Goal: Find specific page/section: Find specific page/section

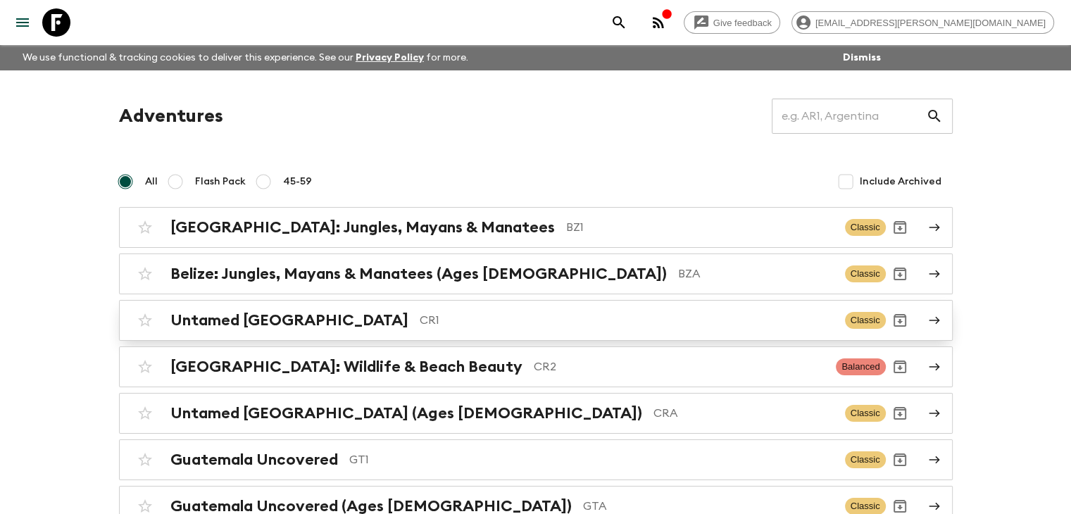
click at [302, 316] on h2 "Untamed [GEOGRAPHIC_DATA]" at bounding box center [289, 320] width 238 height 18
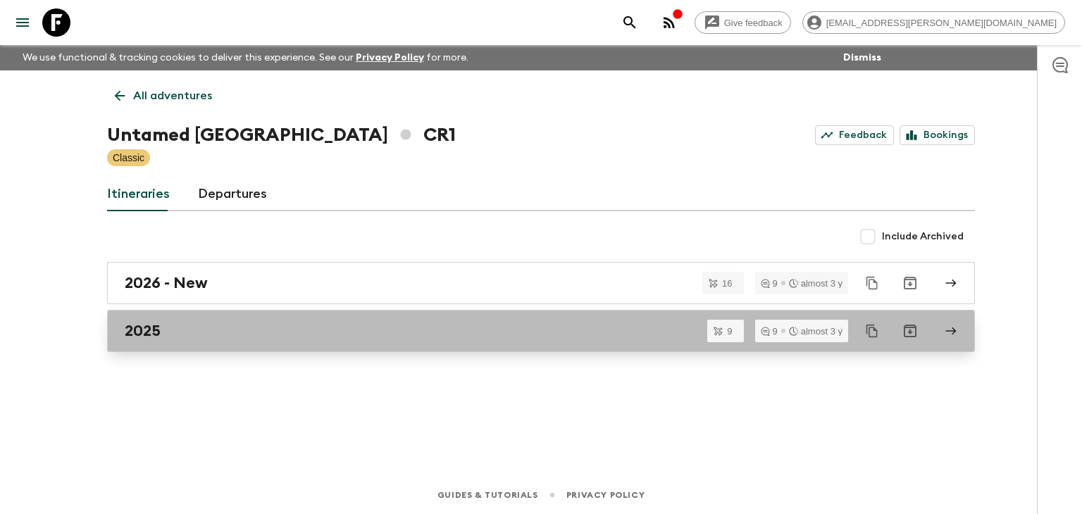
click at [144, 328] on h2 "2025" at bounding box center [143, 331] width 36 height 18
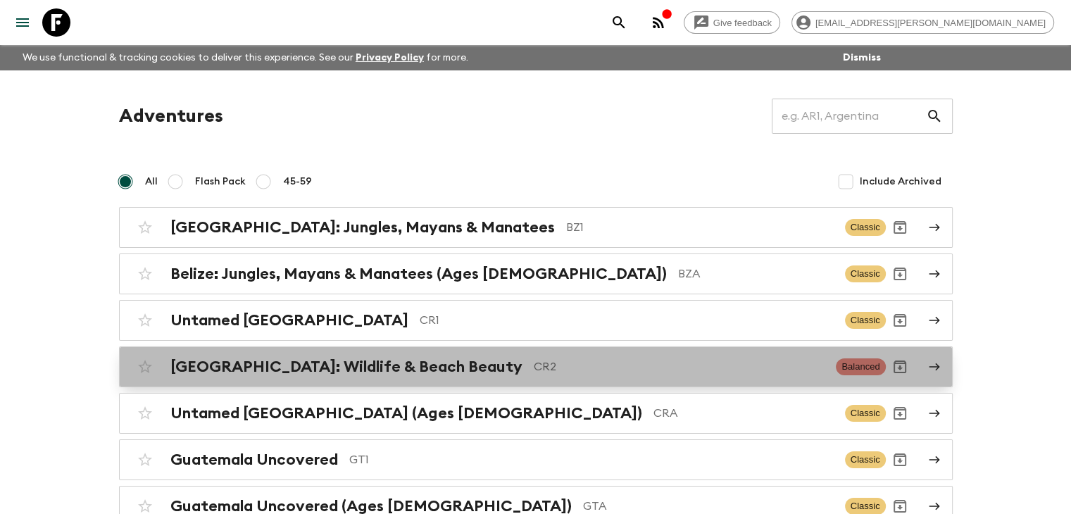
click at [410, 369] on h2 "[GEOGRAPHIC_DATA]: Wildlife & Beach Beauty" at bounding box center [346, 367] width 352 height 18
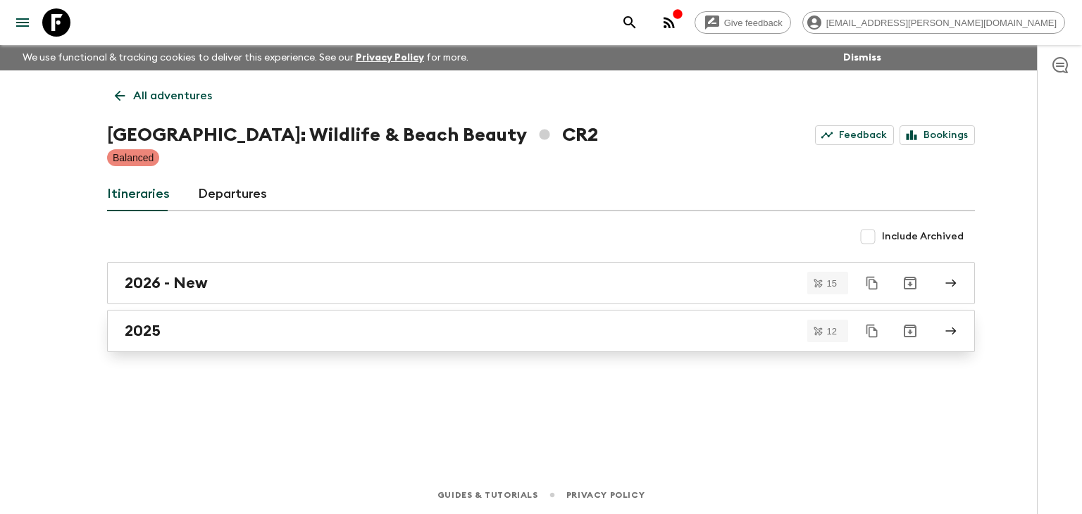
click at [146, 330] on h2 "2025" at bounding box center [143, 331] width 36 height 18
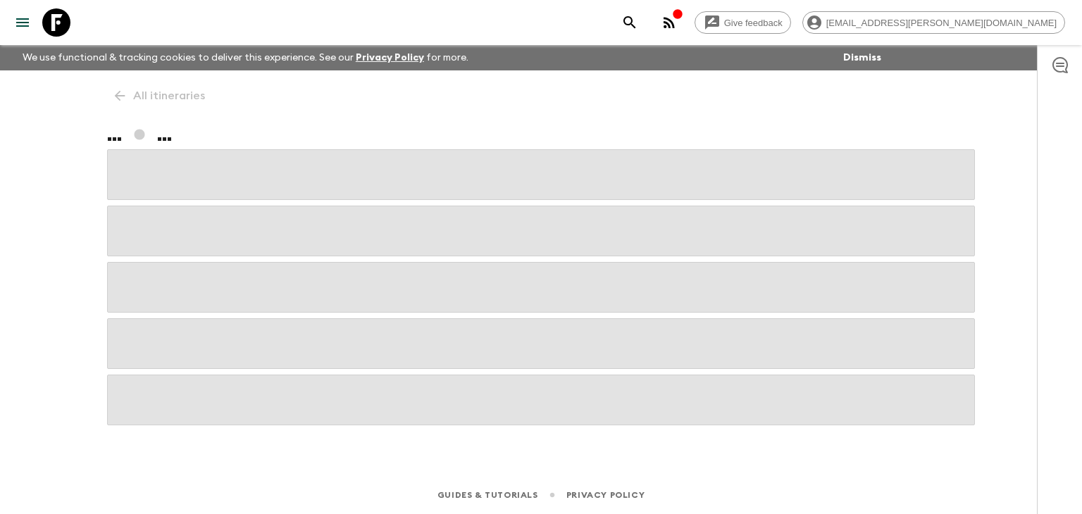
click at [146, 330] on span at bounding box center [541, 343] width 868 height 51
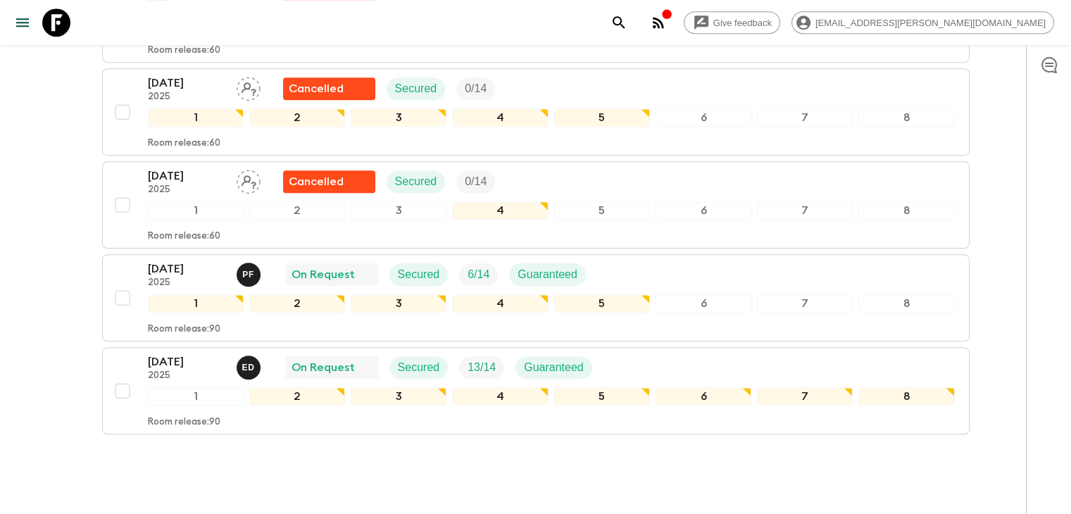
scroll to position [990, 0]
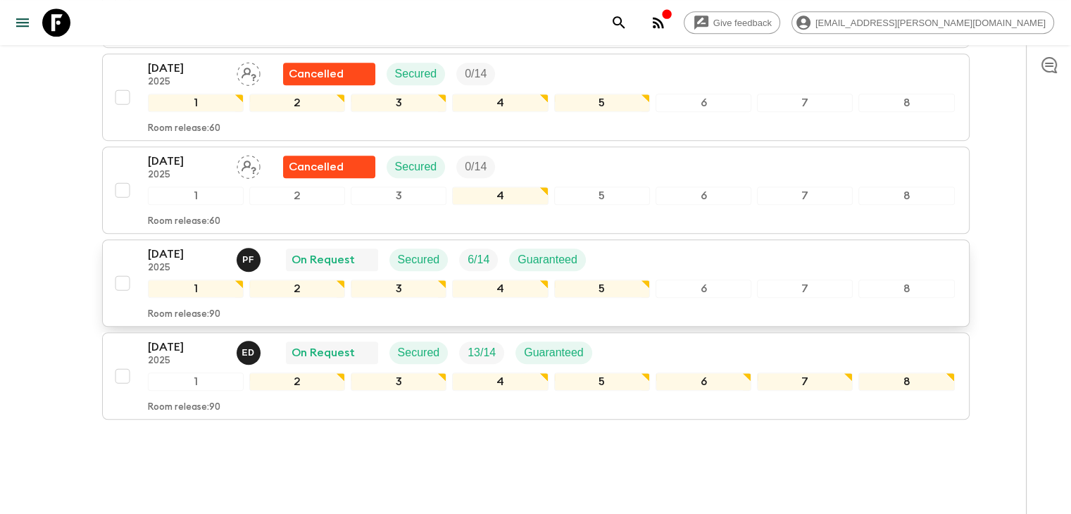
click at [180, 249] on p "[DATE]" at bounding box center [186, 254] width 77 height 17
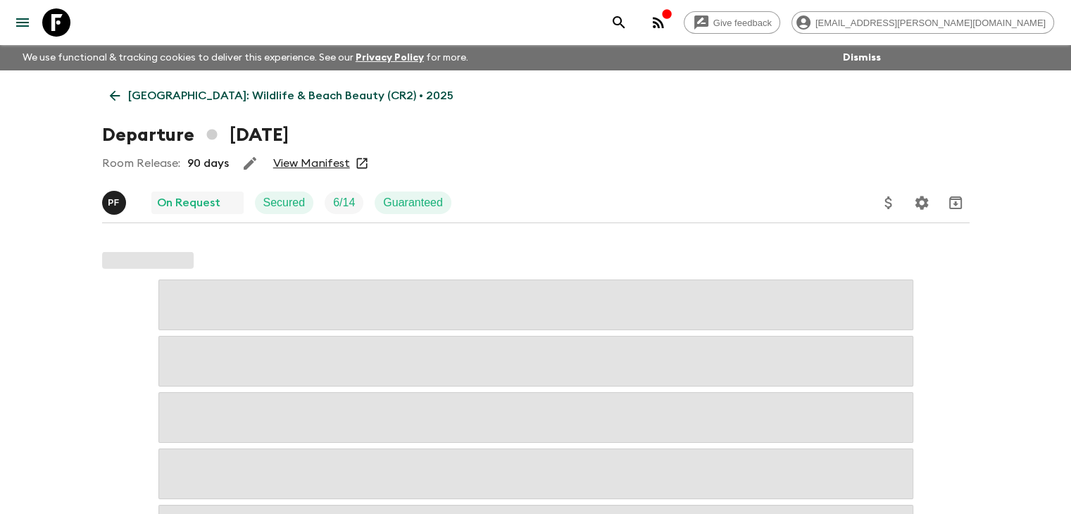
click at [311, 165] on link "View Manifest" at bounding box center [311, 163] width 77 height 14
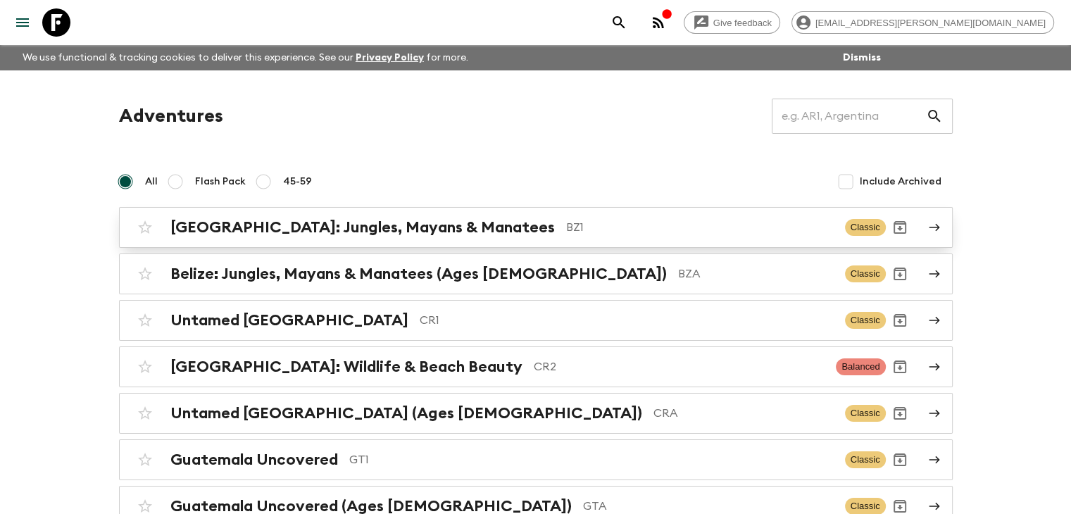
click at [334, 227] on h2 "[GEOGRAPHIC_DATA]: Jungles, Mayans & Manatees" at bounding box center [362, 227] width 385 height 18
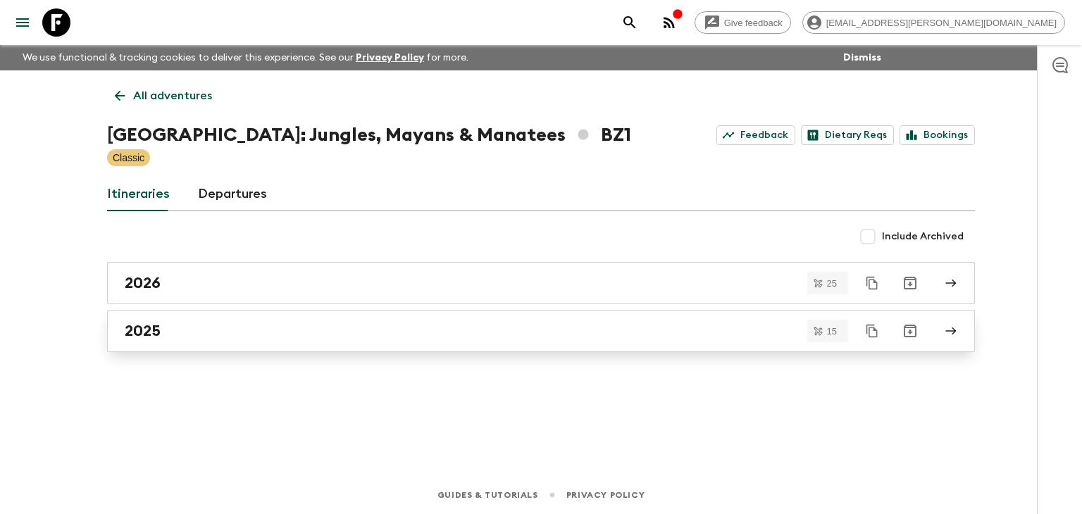
click at [144, 330] on h2 "2025" at bounding box center [143, 331] width 36 height 18
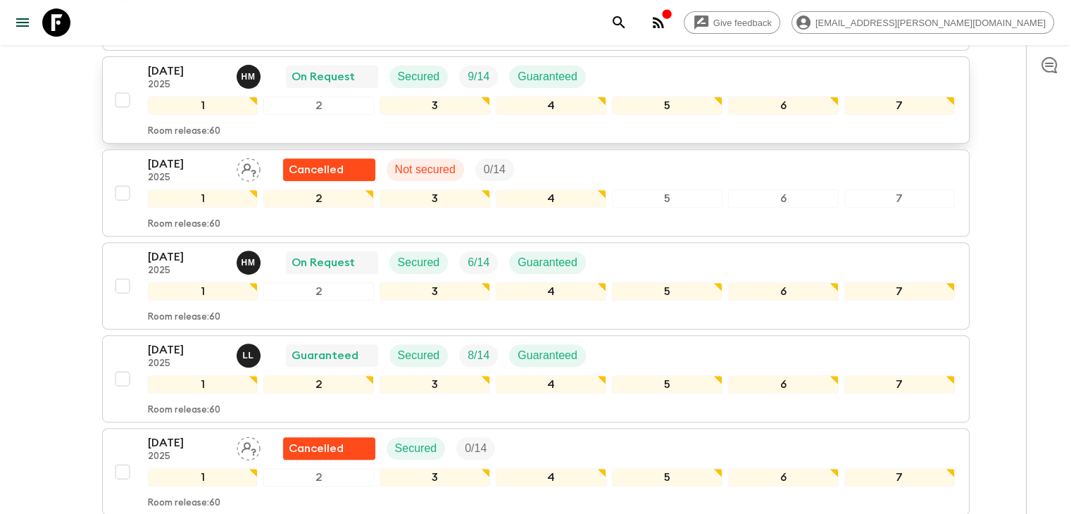
scroll to position [563, 0]
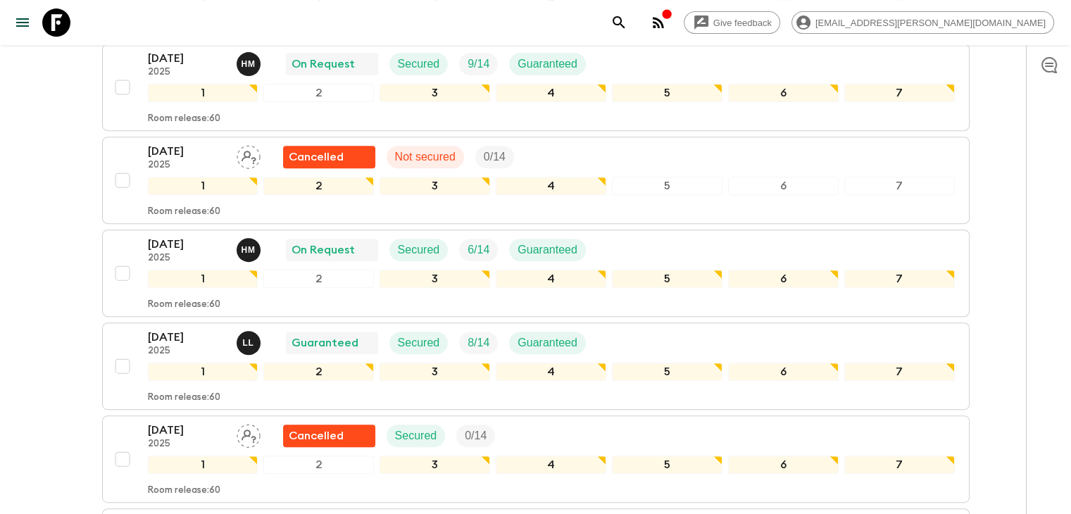
click at [173, 236] on p "[DATE]" at bounding box center [186, 244] width 77 height 17
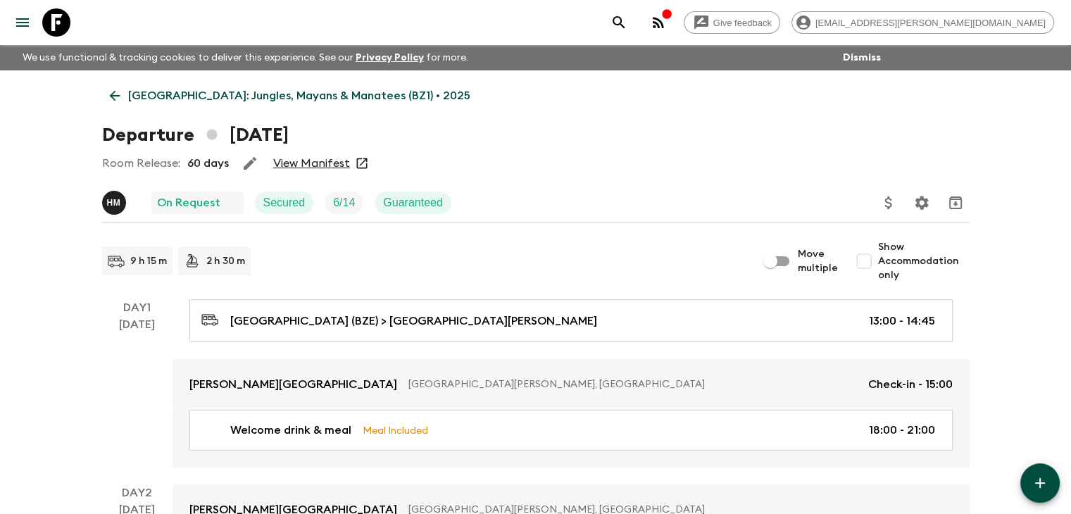
click at [319, 162] on link "View Manifest" at bounding box center [311, 163] width 77 height 14
